Goal: Navigation & Orientation: Find specific page/section

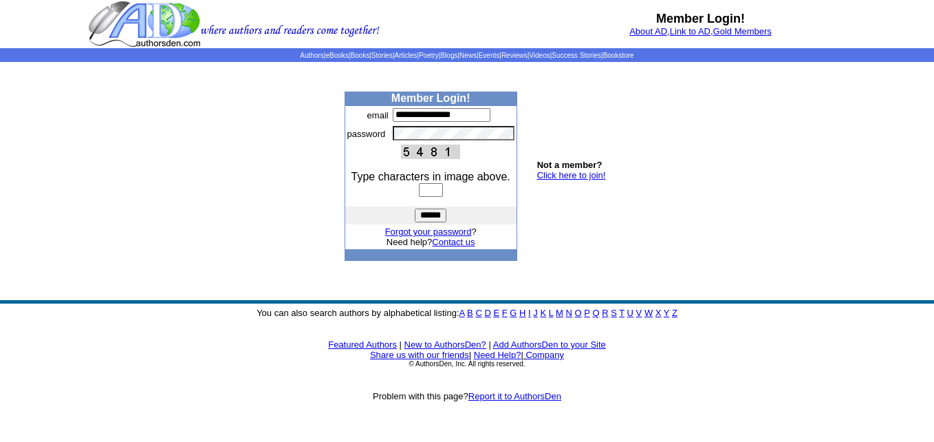
type input "**********"
click at [601, 137] on td "Not a member? Click here to join!" at bounding box center [563, 175] width 92 height 169
click at [429, 190] on input "text" at bounding box center [431, 190] width 24 height 14
type input "****"
click at [434, 218] on input "******" at bounding box center [431, 215] width 32 height 14
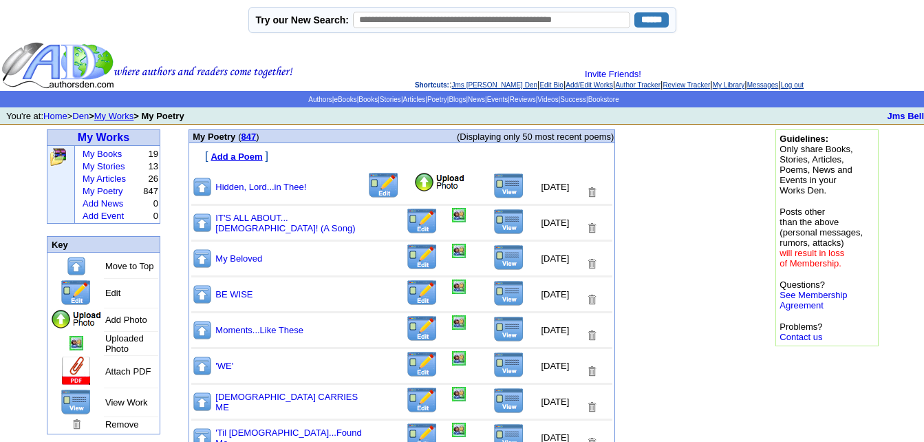
click at [417, 183] on img at bounding box center [439, 182] width 52 height 21
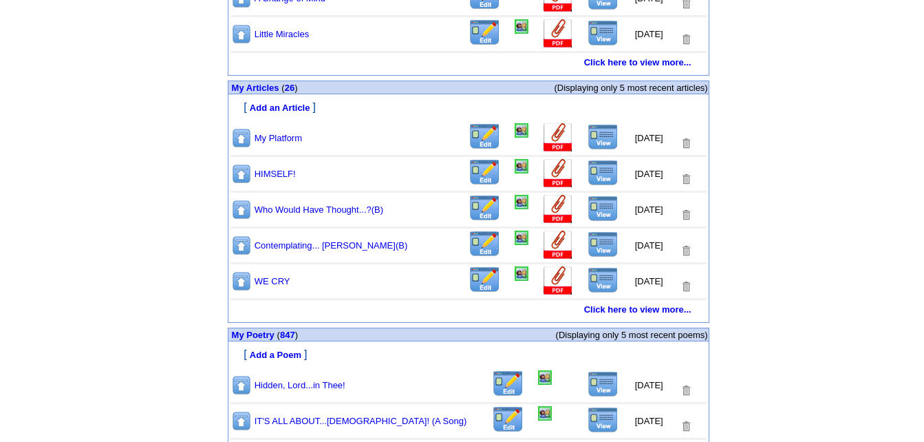
scroll to position [619, 0]
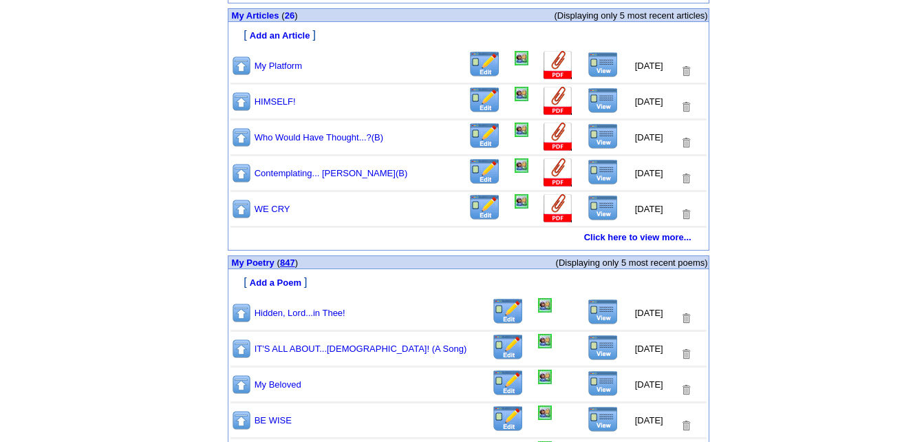
click at [290, 264] on link "847" at bounding box center [287, 262] width 15 height 10
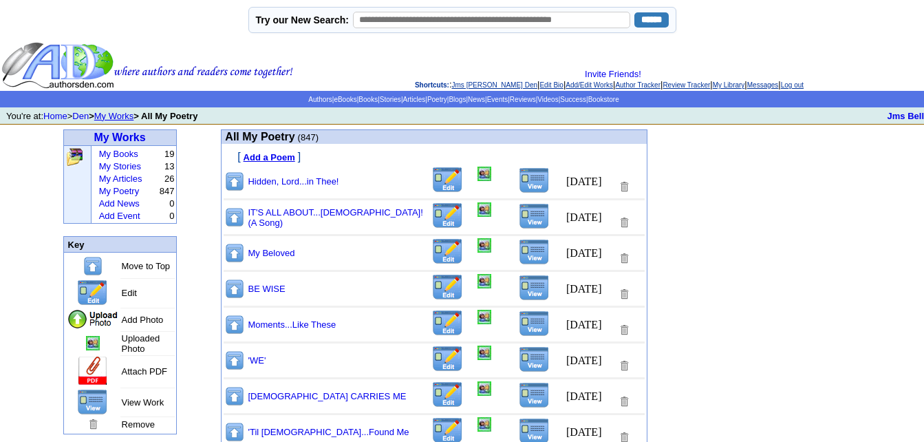
click at [530, 183] on img at bounding box center [534, 180] width 31 height 26
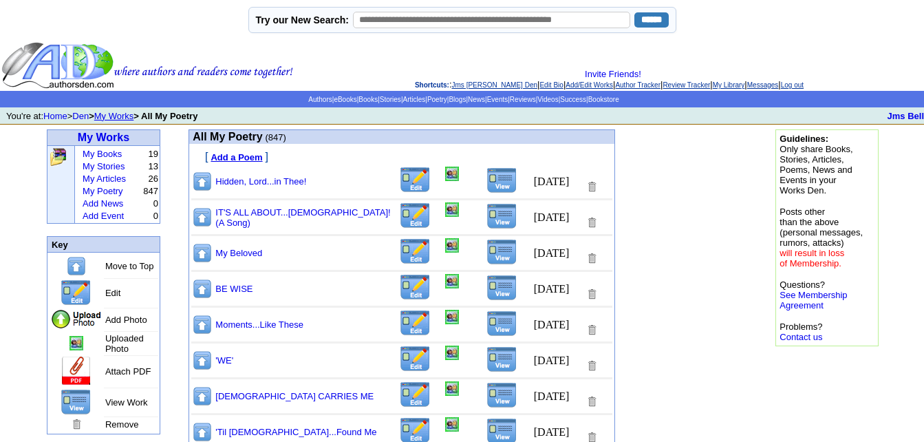
click at [445, 177] on img at bounding box center [452, 173] width 14 height 14
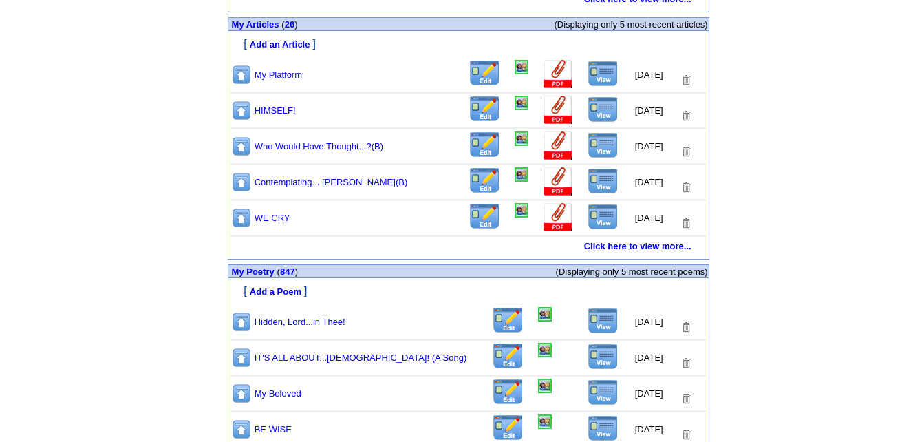
scroll to position [688, 0]
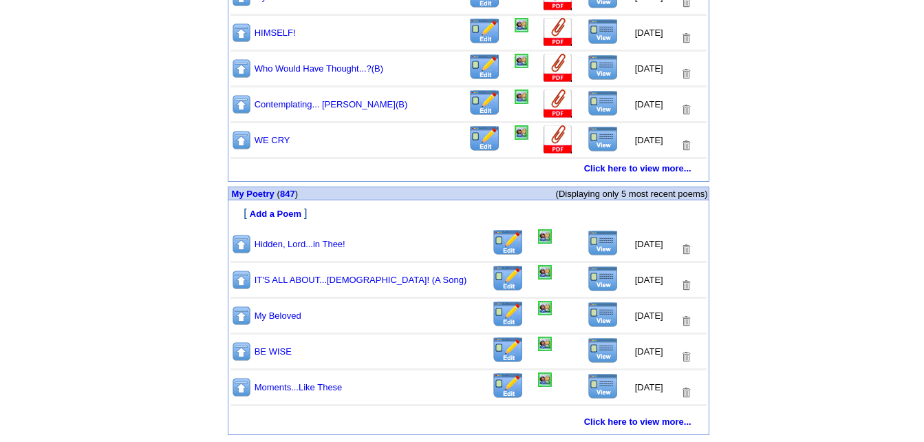
click at [593, 247] on img at bounding box center [602, 243] width 31 height 26
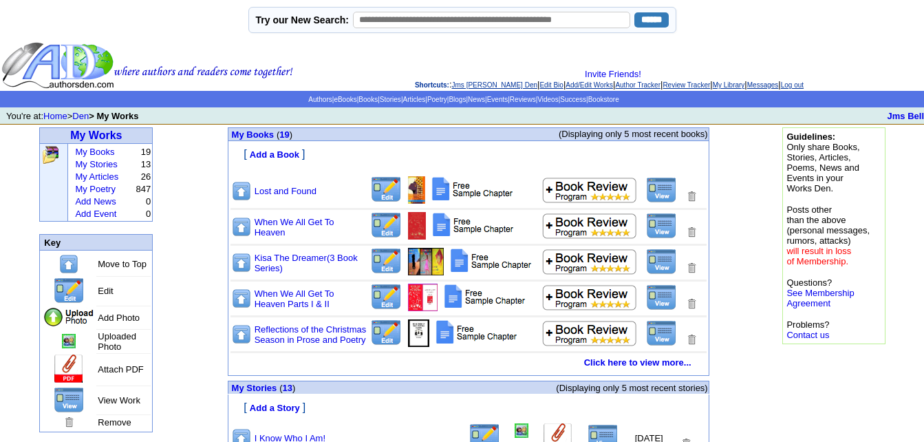
scroll to position [688, 0]
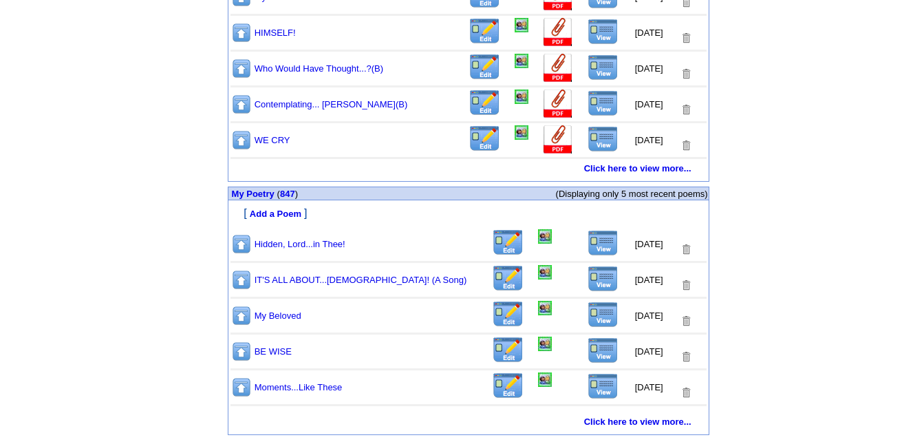
click at [591, 239] on img at bounding box center [602, 243] width 31 height 26
click at [538, 238] on img at bounding box center [545, 236] width 14 height 14
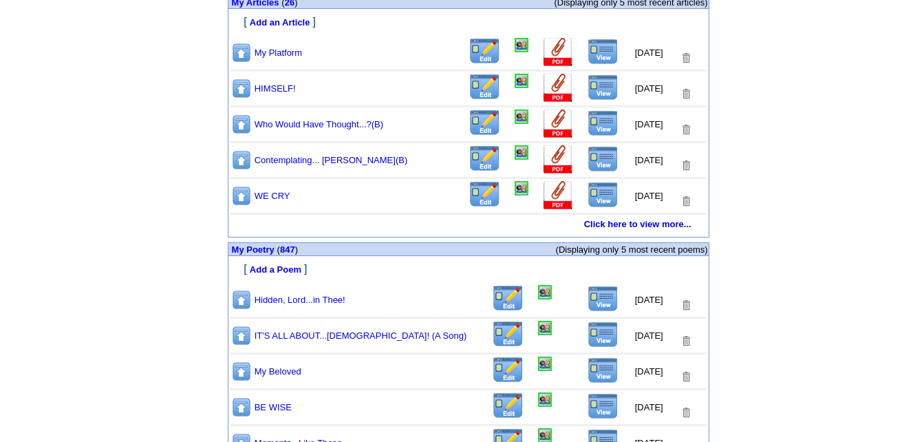
scroll to position [712, 0]
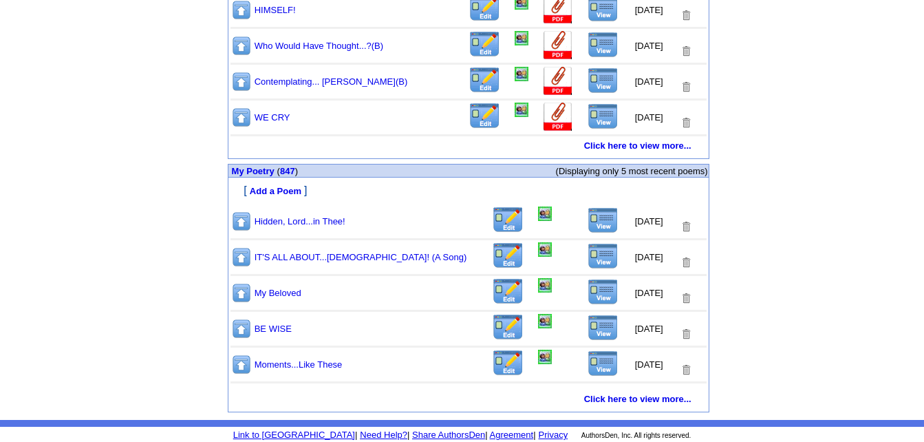
click at [593, 217] on img at bounding box center [602, 220] width 31 height 26
click at [538, 214] on img at bounding box center [545, 213] width 14 height 14
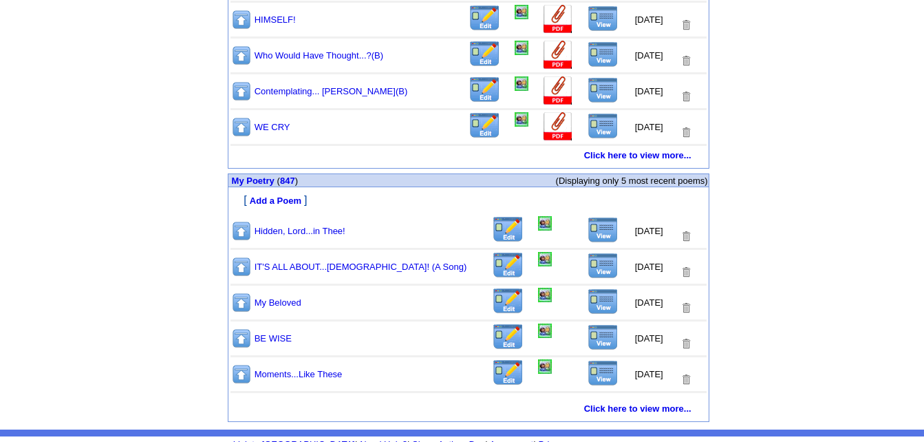
scroll to position [712, 0]
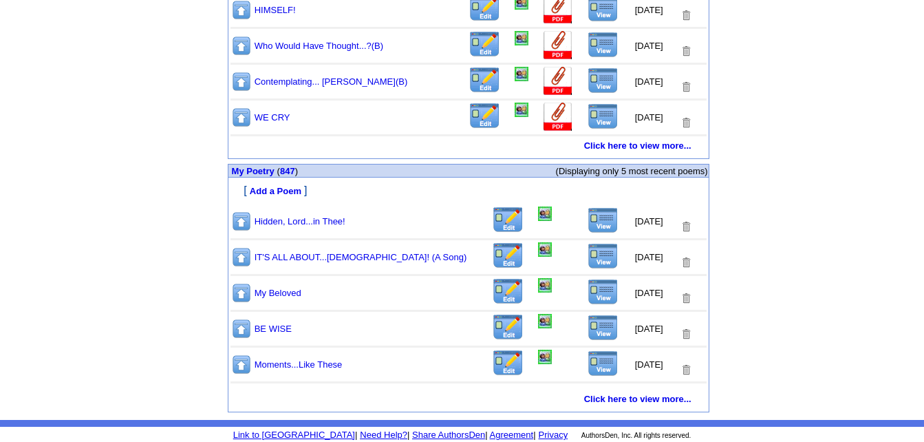
click at [589, 220] on img at bounding box center [602, 220] width 31 height 26
click at [538, 212] on img at bounding box center [545, 213] width 14 height 14
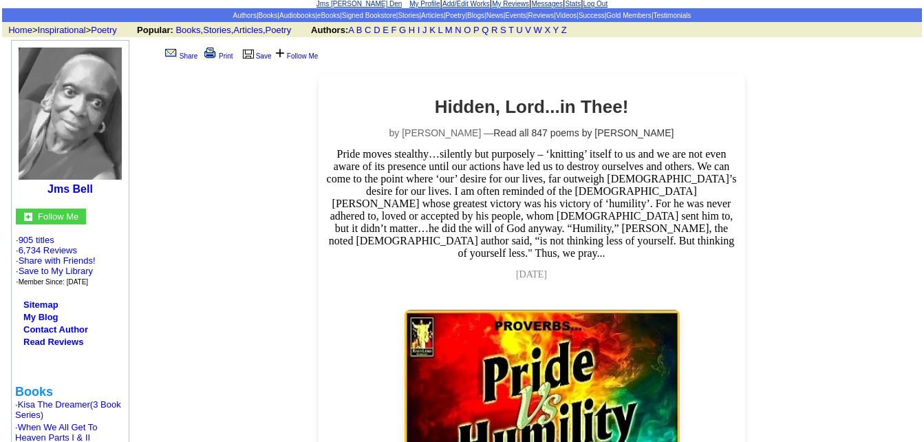
scroll to position [206, 0]
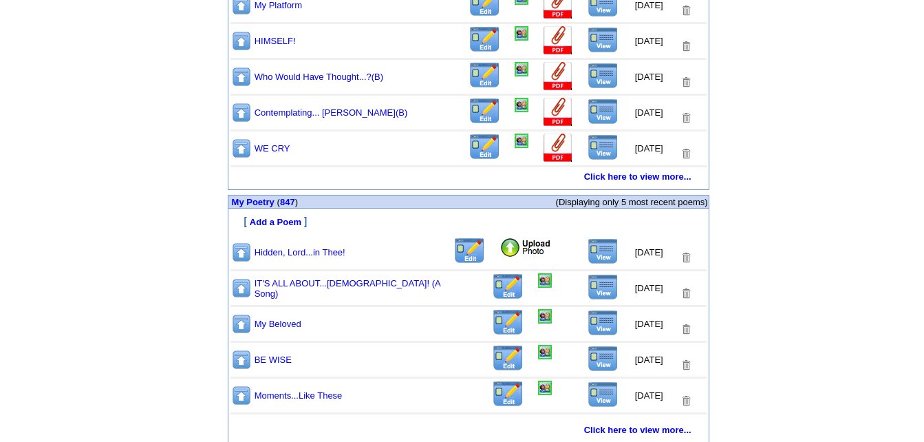
scroll to position [684, 0]
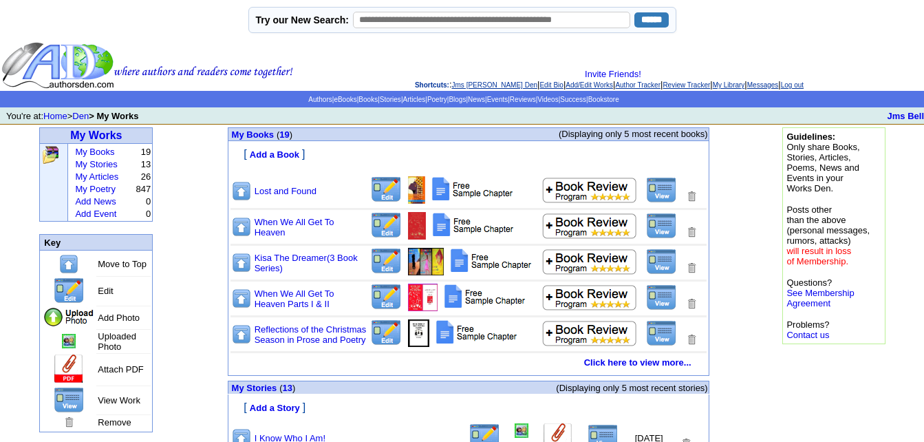
scroll to position [684, 0]
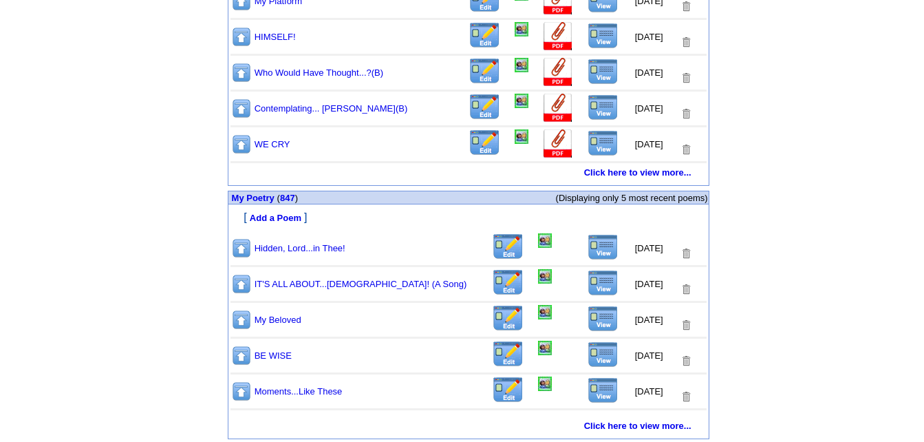
click at [594, 249] on img at bounding box center [602, 247] width 31 height 26
click at [594, 248] on img at bounding box center [602, 247] width 31 height 26
click at [538, 246] on img at bounding box center [545, 240] width 14 height 14
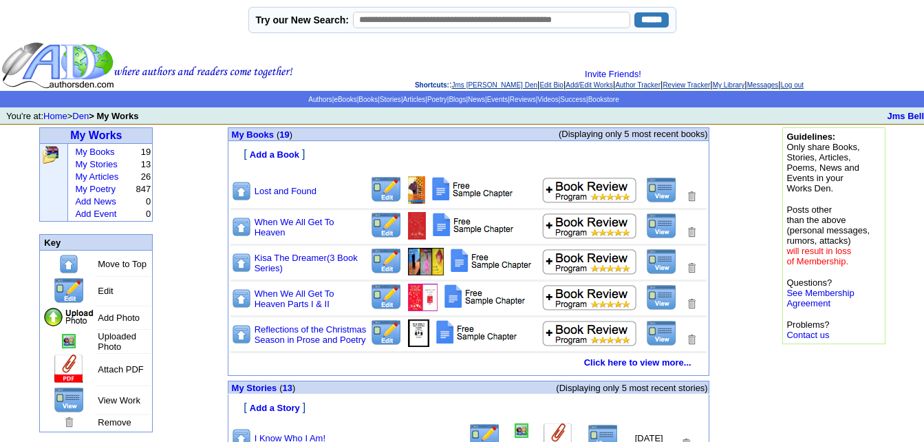
click at [803, 83] on link "Log out" at bounding box center [792, 85] width 23 height 8
